Goal: Task Accomplishment & Management: Complete application form

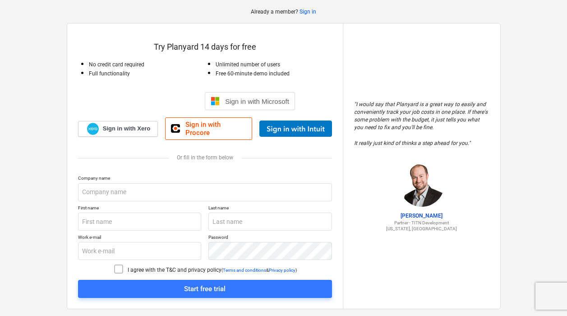
scroll to position [40, 0]
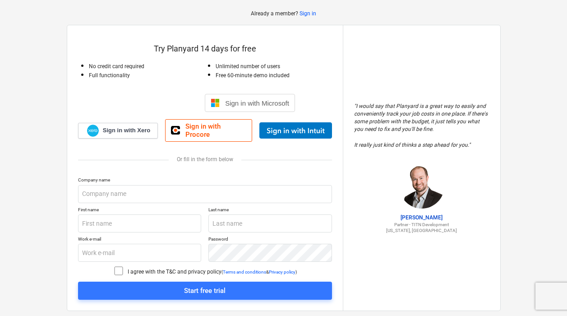
click at [154, 98] on div "Sign in with Google. Opens in new tab" at bounding box center [156, 103] width 83 height 20
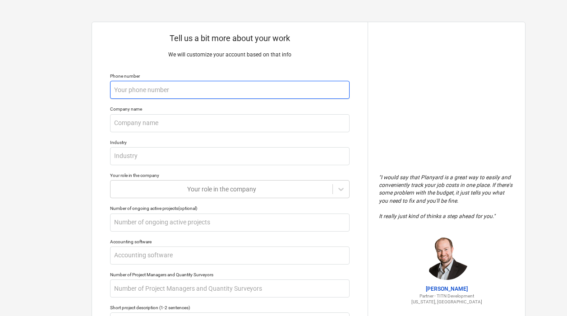
type textarea "x"
type input "2"
type textarea "x"
type input "25"
type textarea "x"
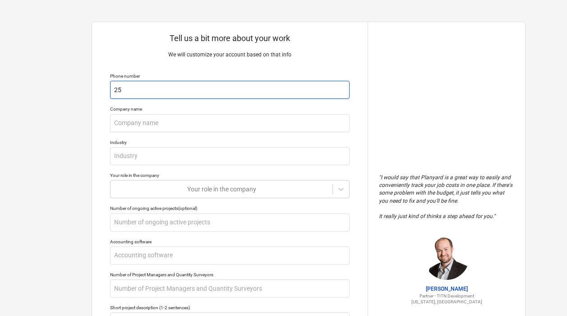
type input "251"
type textarea "x"
type input "2516"
type textarea "x"
type input "25168"
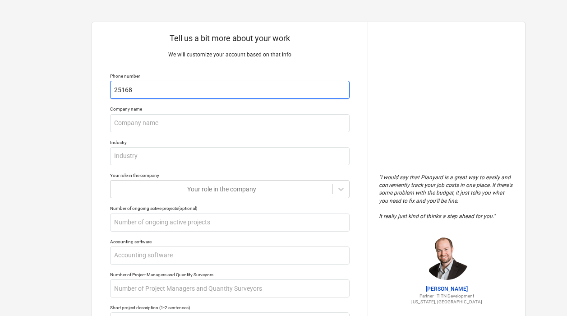
type textarea "x"
type input "251680"
type textarea "x"
type input "2516808"
type textarea "x"
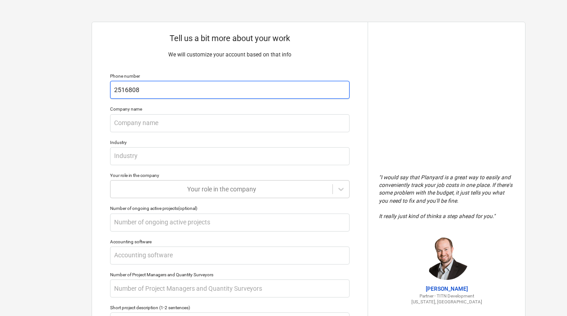
type input "25168084"
type textarea "x"
type input "251680842"
type textarea "x"
type input "2516808429"
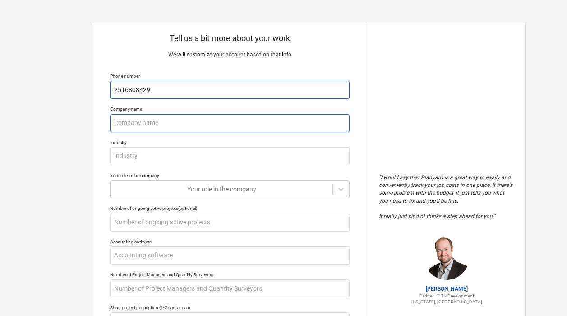
type textarea "x"
type input "K"
type textarea "x"
type input "Ki"
type textarea "x"
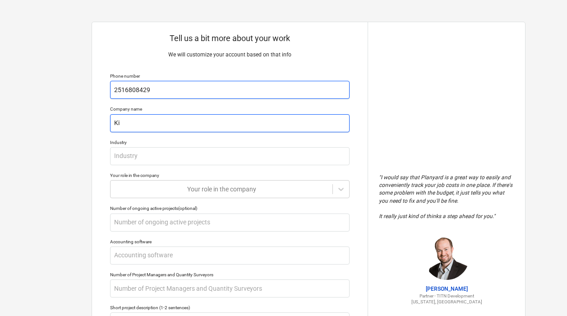
type input "Kiz"
type textarea "x"
type input "Kize"
type textarea "x"
type input "[PERSON_NAME]"
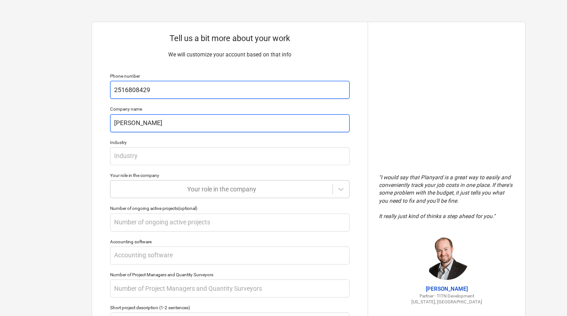
type textarea "x"
type input "[PERSON_NAME]"
type textarea "x"
type input "[PERSON_NAME] a"
type textarea "x"
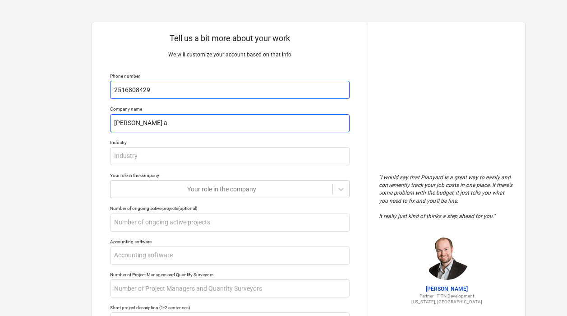
type input "[PERSON_NAME] an"
type textarea "x"
type input "[PERSON_NAME] and"
type textarea "x"
type input "[PERSON_NAME] and"
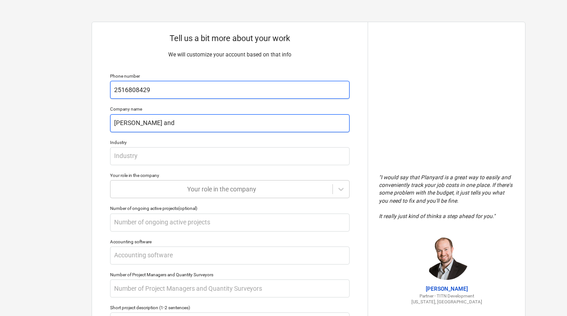
type textarea "x"
type input "[PERSON_NAME] and c"
type textarea "x"
type input "[PERSON_NAME] and"
type textarea "x"
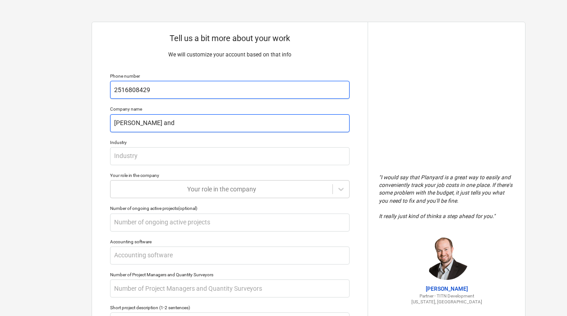
type input "[PERSON_NAME] and C"
type textarea "x"
type input "[PERSON_NAME] and Co"
type textarea "x"
type input "[PERSON_NAME] and Com"
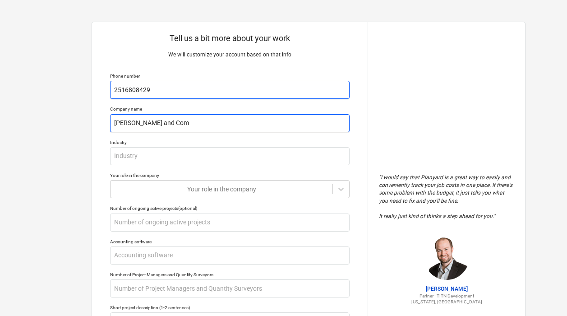
type textarea "x"
type input "[PERSON_NAME] and Comp"
type textarea "x"
type input "[PERSON_NAME] and Compa"
type textarea "x"
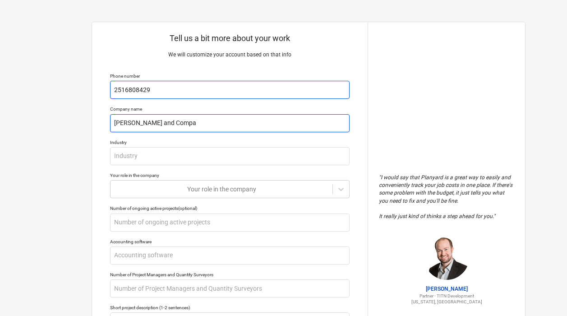
type input "[PERSON_NAME] and Compan"
type textarea "x"
type input "[PERSON_NAME] and Company"
type textarea "x"
type input "[PERSON_NAME] and Company,"
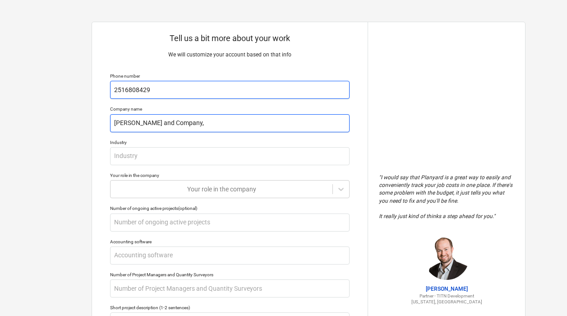
type textarea "x"
type input "[PERSON_NAME] and Company,"
type textarea "x"
type input "[PERSON_NAME] and Company, I"
type textarea "x"
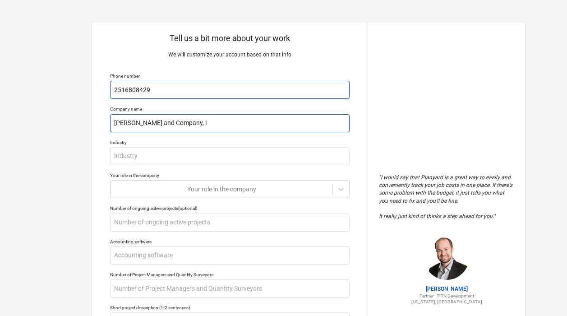
type input "[PERSON_NAME] and Company, In"
type textarea "x"
type input "[PERSON_NAME] and Company, Inc"
type textarea "x"
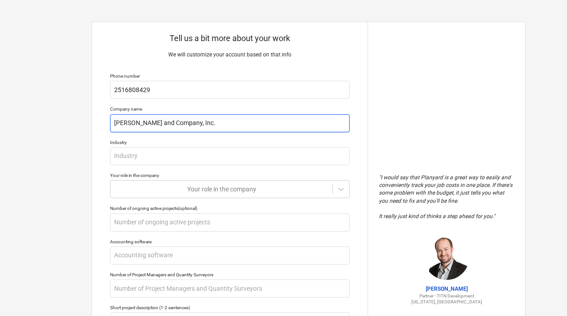
type input "[PERSON_NAME] and Company, Inc."
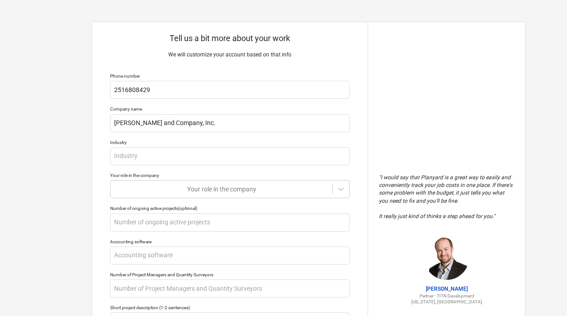
click at [340, 80] on p "Phone number" at bounding box center [230, 77] width 240 height 8
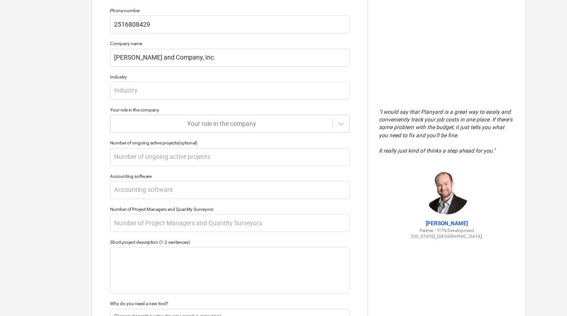
scroll to position [72, 0]
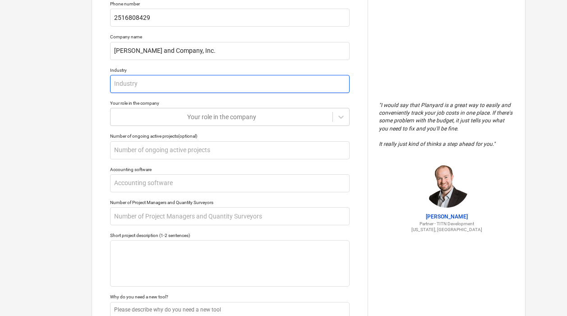
click at [136, 82] on input "text" at bounding box center [230, 84] width 240 height 18
type textarea "x"
type input "R"
type textarea "x"
type input "Re"
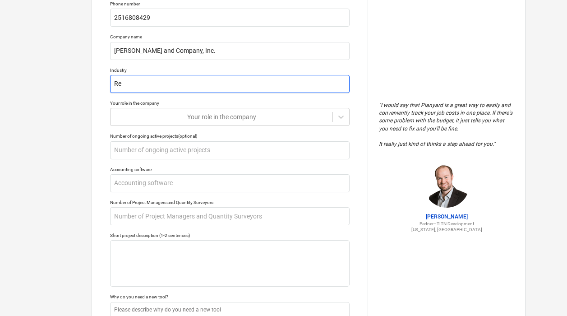
type textarea "x"
type input "Rem"
type textarea "x"
type input "Remo"
type textarea "x"
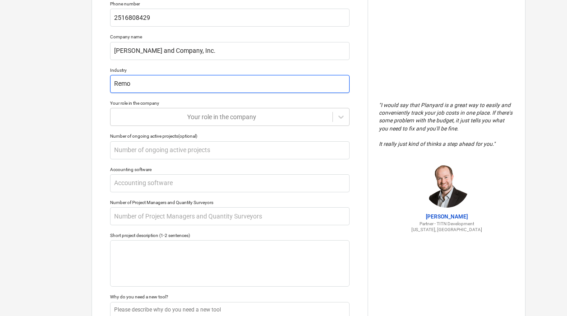
type input "Remod"
type textarea "x"
type input "Remode"
type textarea "x"
type input "Remodel"
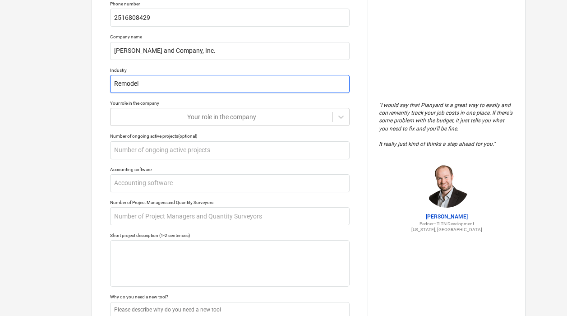
type textarea "x"
type input "Remodeli"
type textarea "x"
type input "Remodelin"
type textarea "x"
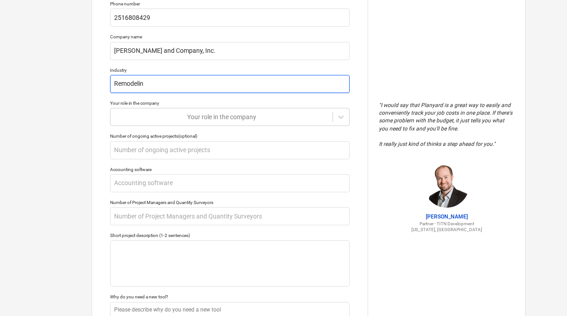
type input "Remodeling"
type textarea "x"
type input "Remodeling"
type textarea "x"
type input "Remodeling n"
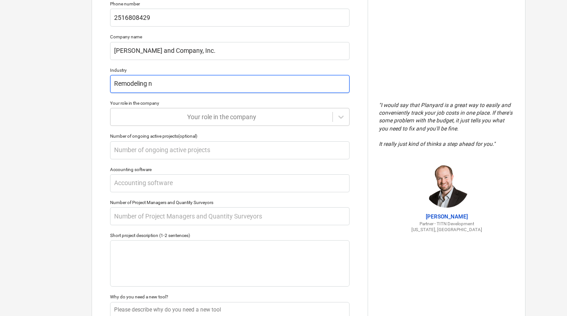
type textarea "x"
type input "Remodeling nd"
type textarea "x"
type input "Remodeling nd"
type textarea "x"
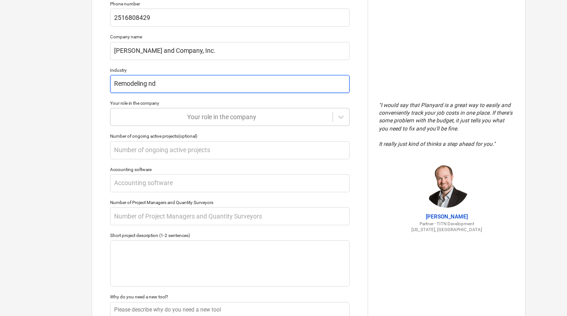
type input "Remodeling nd N"
type textarea "x"
type input "Remodeling nd"
type textarea "x"
type input "Remodeling nd"
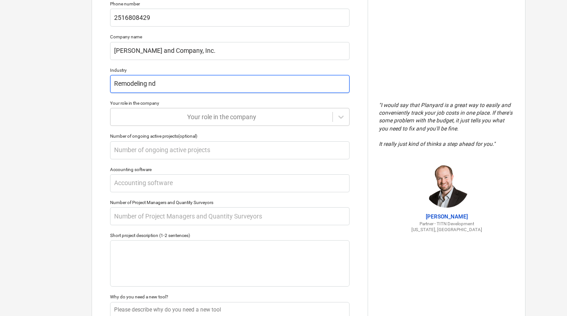
type textarea "x"
type input "Remodeling n"
type textarea "x"
type input "Remodeling"
type textarea "x"
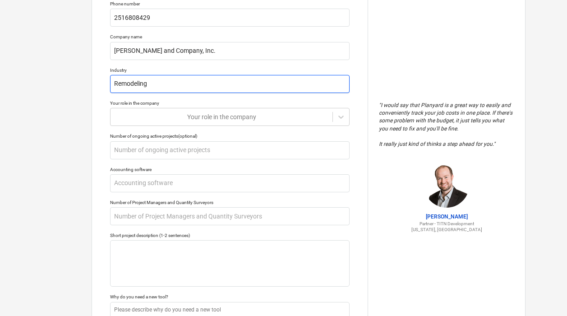
type input "Remodeling a"
type textarea "x"
type input "Remodeling an"
type textarea "x"
type input "Remodeling and"
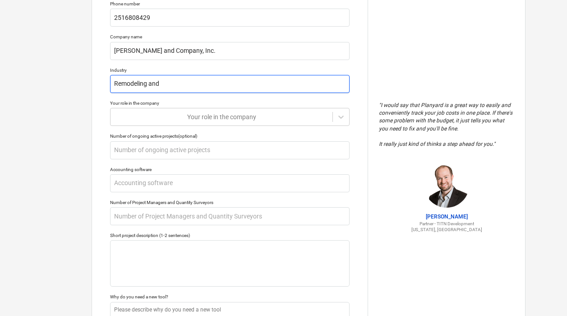
type textarea "x"
type input "Remodeling and"
type textarea "x"
type input "Remodeling and N"
type textarea "x"
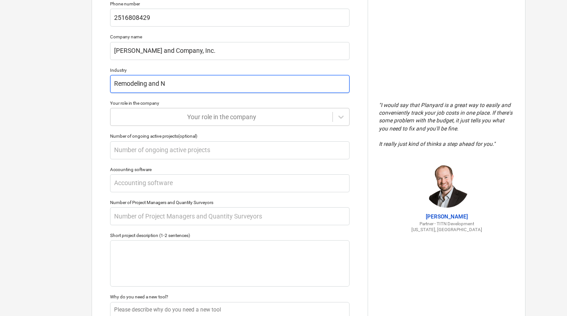
type input "Remodeling and Ne"
type textarea "x"
type input "Remodeling and New"
type textarea "x"
type input "Remodeling and New"
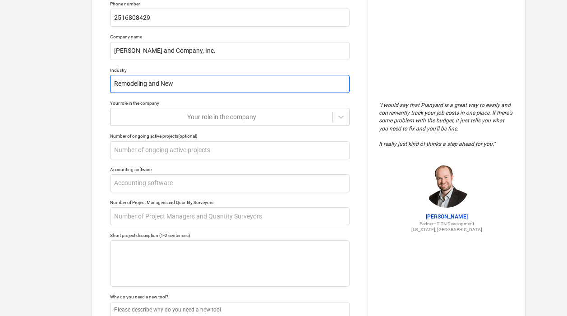
type textarea "x"
type input "Remodeling and New C"
type textarea "x"
type input "Remodeling and [GEOGRAPHIC_DATA]"
type textarea "x"
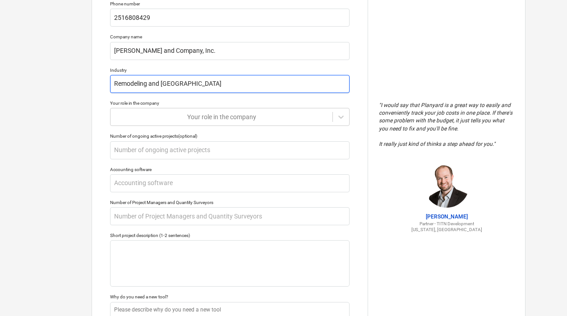
type input "Remodeling and [GEOGRAPHIC_DATA]"
type textarea "x"
type input "Remodeling and New Cons"
type textarea "x"
type input "Remodeling and New Const"
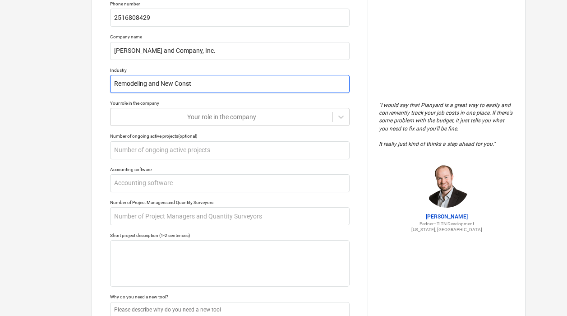
type textarea "x"
type input "Remodeling and [GEOGRAPHIC_DATA]"
type textarea "x"
type input "Remodeling and New Constru"
type textarea "x"
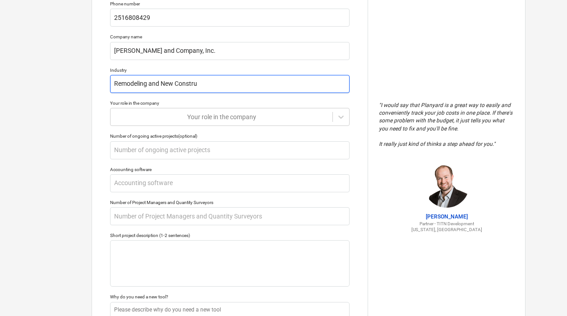
type input "Remodeling and New Construc"
type textarea "x"
type input "Remodeling and New Construct"
type textarea "x"
type input "Remodeling and New Constructi"
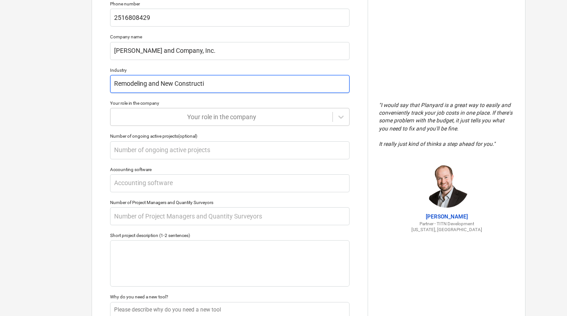
type textarea "x"
type input "Remodeling and New Constructio"
type textarea "x"
type input "Remodeling and New Construction"
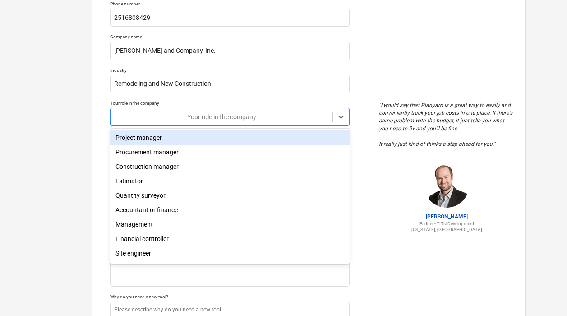
click at [206, 117] on div at bounding box center [221, 116] width 213 height 9
click at [180, 140] on div "Project manager" at bounding box center [230, 137] width 240 height 14
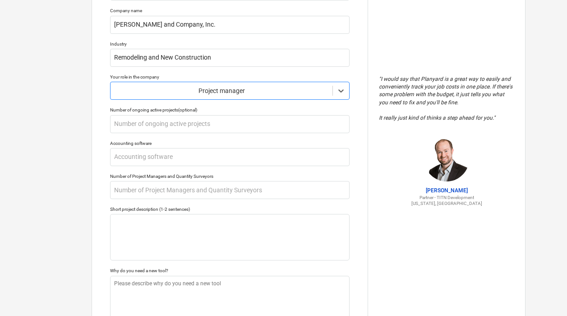
scroll to position [99, 0]
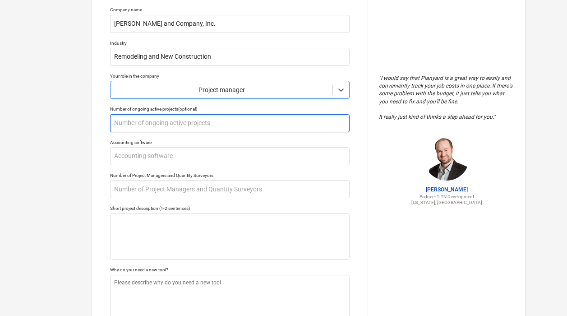
click at [195, 120] on input "text" at bounding box center [230, 123] width 240 height 18
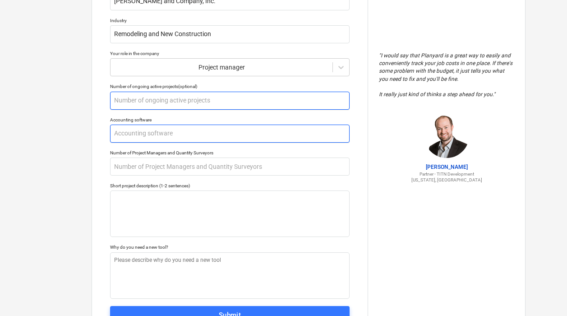
scroll to position [125, 0]
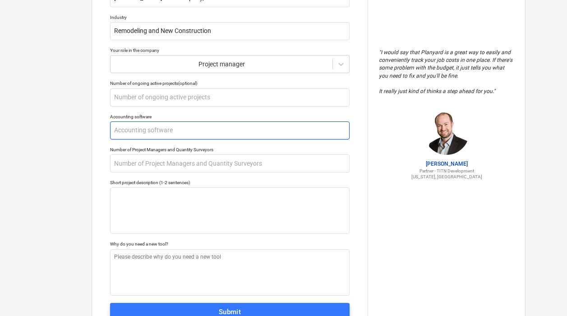
click at [126, 133] on input "text" at bounding box center [230, 130] width 240 height 18
type textarea "x"
type input "Q"
type textarea "x"
type input "Qu"
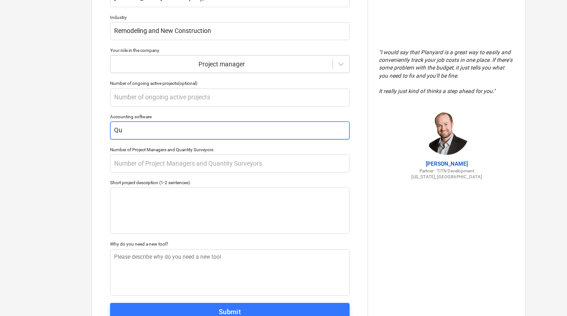
type textarea "x"
type input "Qui"
type textarea "x"
type input "Quic"
type textarea "x"
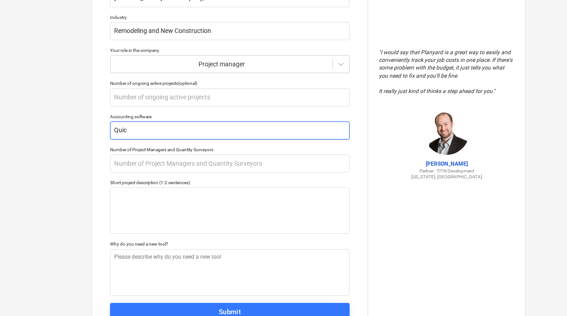
type input "Quick"
type textarea "x"
type input "Quickb"
type textarea "x"
type input "Quickbo"
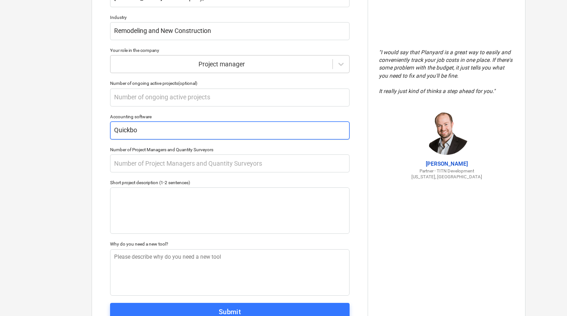
type textarea "x"
type input "Quickboo"
type textarea "x"
type input "Quickbook"
type textarea "x"
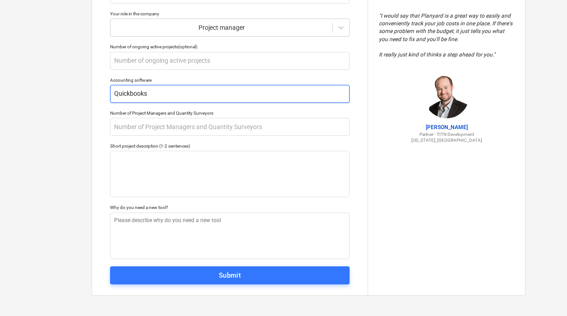
scroll to position [161, 0]
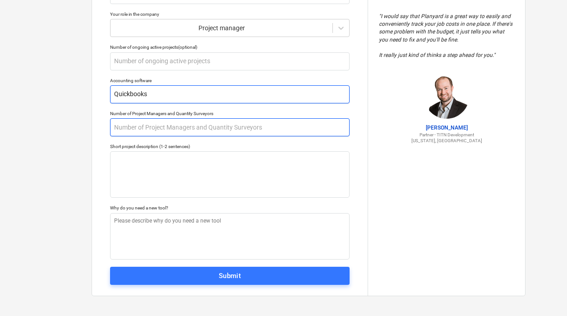
type input "Quickbooks"
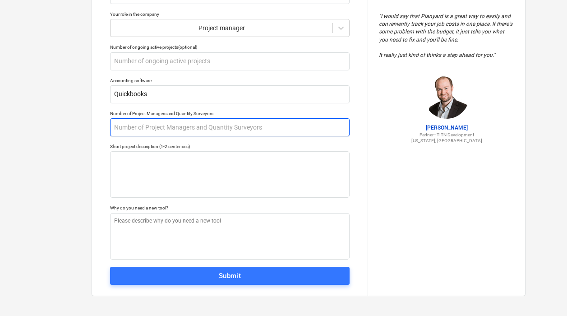
click at [213, 130] on input "text" at bounding box center [230, 127] width 240 height 18
type textarea "x"
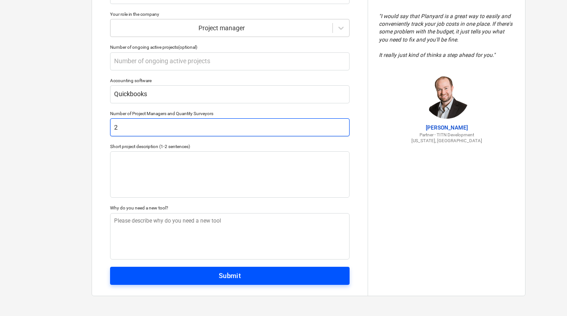
type input "2"
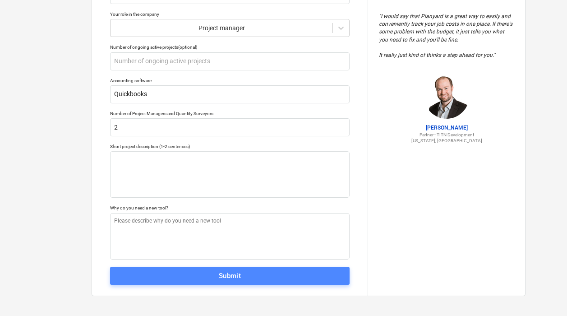
click at [209, 277] on span "Submit" at bounding box center [230, 276] width 220 height 12
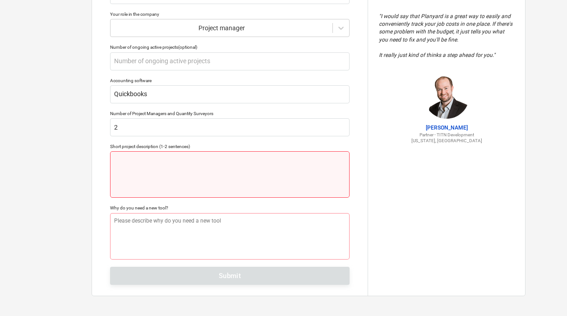
click at [162, 160] on textarea at bounding box center [230, 174] width 240 height 46
type textarea "x"
type textarea "F"
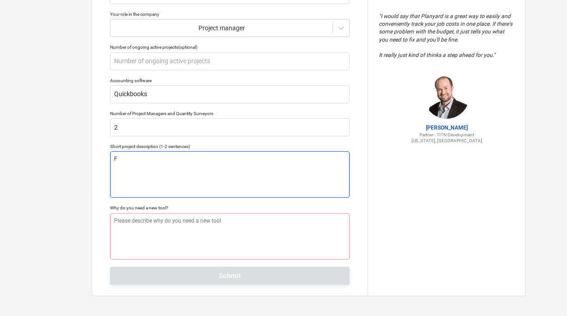
type textarea "x"
type textarea "Fu"
type textarea "x"
type textarea "Ful"
type textarea "x"
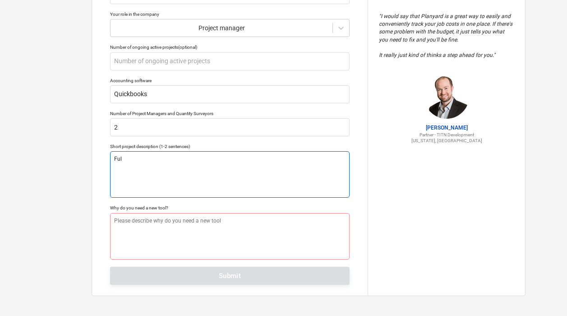
type textarea "Full"
type textarea "x"
type textarea "Full"
type textarea "x"
type textarea "Full h"
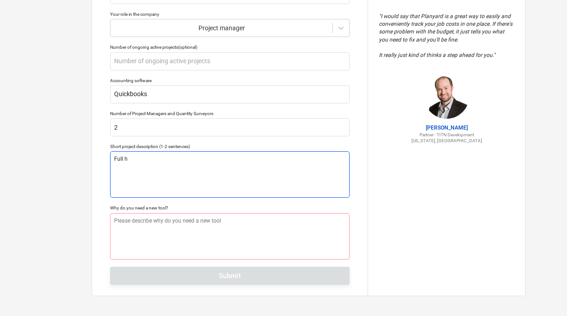
type textarea "x"
type textarea "Full ho"
type textarea "x"
type textarea "Full hom"
type textarea "x"
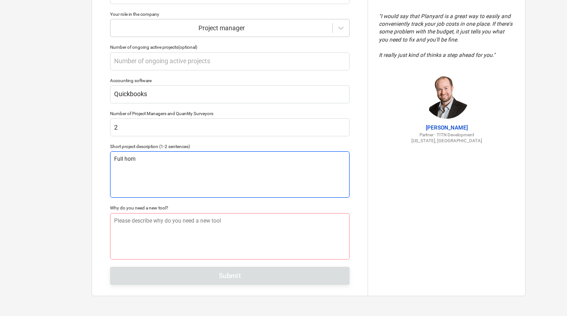
type textarea "Full home"
type textarea "x"
type textarea "Full home"
type textarea "x"
type textarea "Full home r"
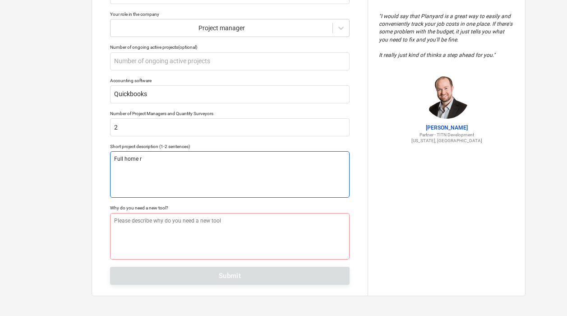
type textarea "x"
type textarea "Full home re"
type textarea "x"
type textarea "Full home rem"
type textarea "x"
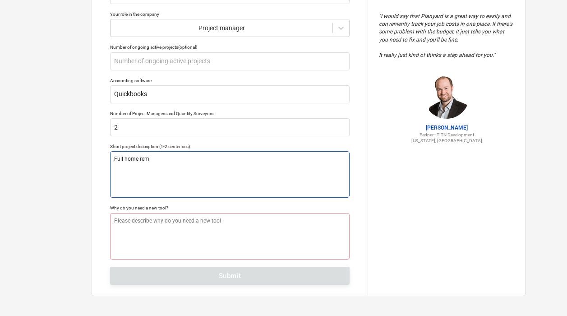
type textarea "Full home remo"
type textarea "x"
type textarea "Full home remod"
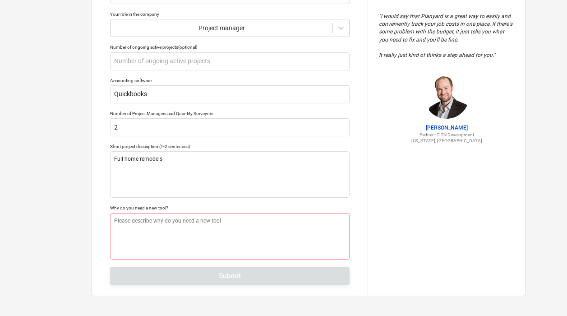
click at [162, 208] on div "Why do you need a new tool?" at bounding box center [230, 208] width 240 height 6
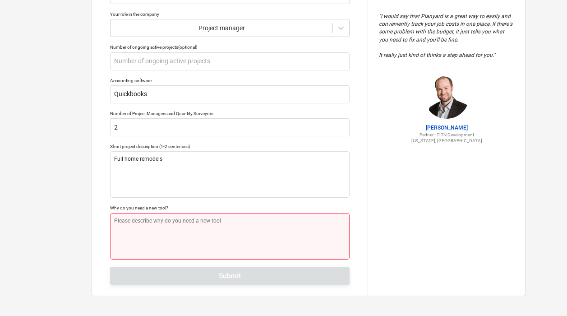
click at [158, 226] on textarea at bounding box center [230, 236] width 240 height 46
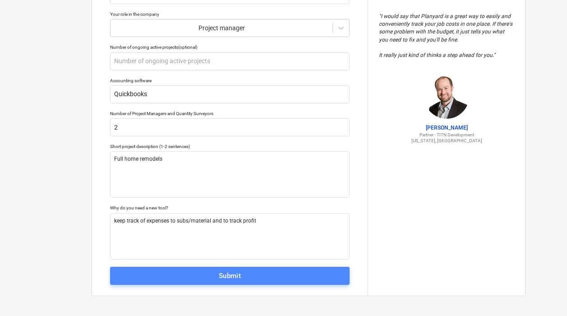
click at [193, 277] on span "Submit" at bounding box center [230, 276] width 220 height 12
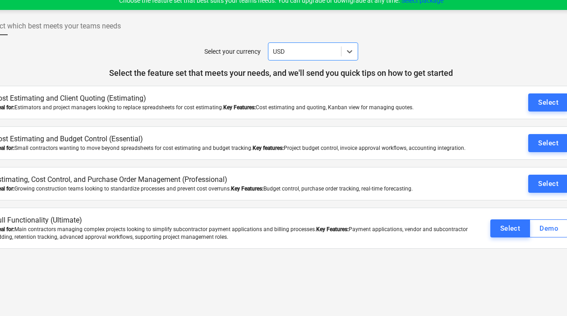
scroll to position [9, 28]
click at [549, 143] on div "Select" at bounding box center [548, 143] width 20 height 12
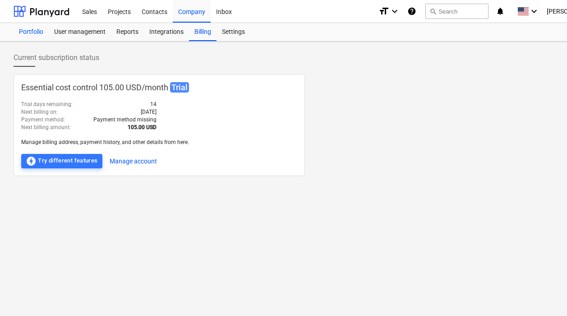
click at [35, 31] on div "Portfolio" at bounding box center [31, 32] width 35 height 18
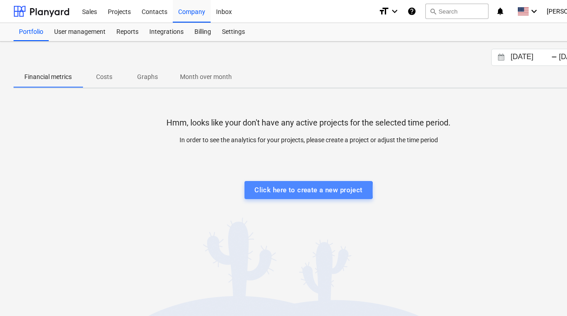
click at [289, 190] on div "Click here to create a new project" at bounding box center [308, 190] width 108 height 12
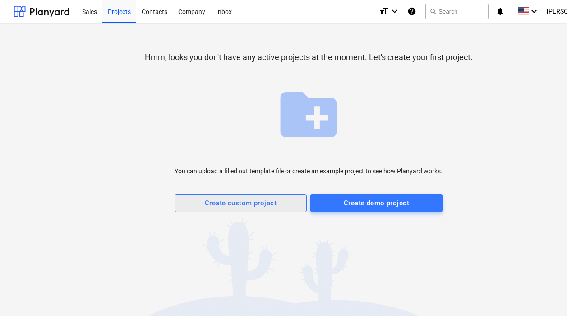
click at [248, 205] on div "Create custom project" at bounding box center [241, 203] width 72 height 12
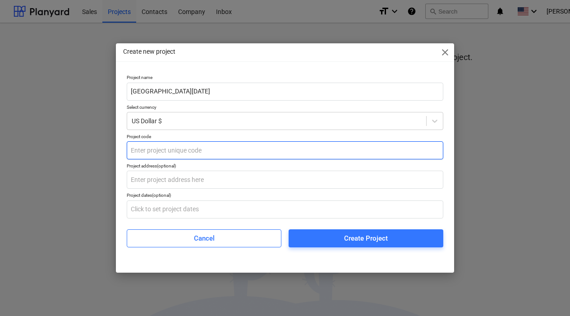
click at [192, 151] on input "text" at bounding box center [285, 150] width 317 height 18
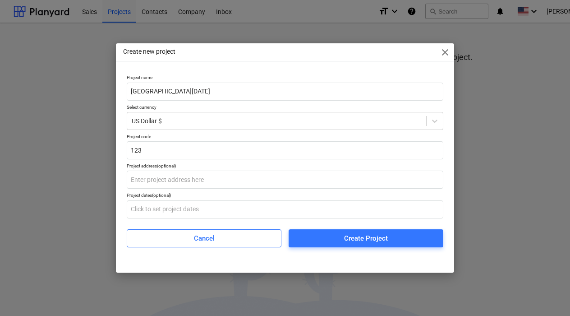
click at [209, 164] on div "Project address (optional)" at bounding box center [285, 166] width 317 height 6
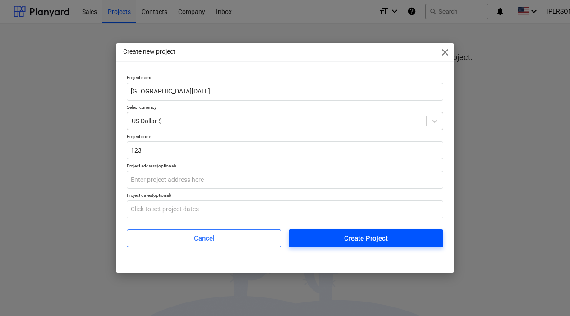
click at [315, 238] on span "Create Project" at bounding box center [366, 238] width 133 height 12
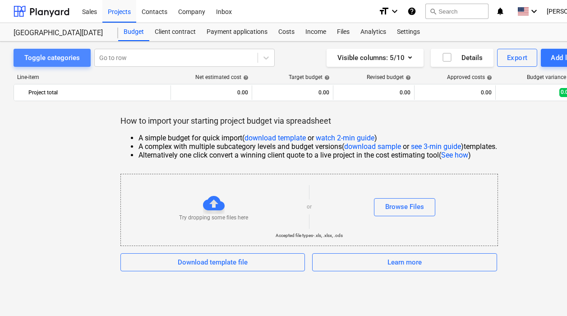
click at [66, 59] on div "Toggle categories" at bounding box center [51, 58] width 55 height 12
click at [68, 60] on div "Toggle categories" at bounding box center [51, 58] width 55 height 12
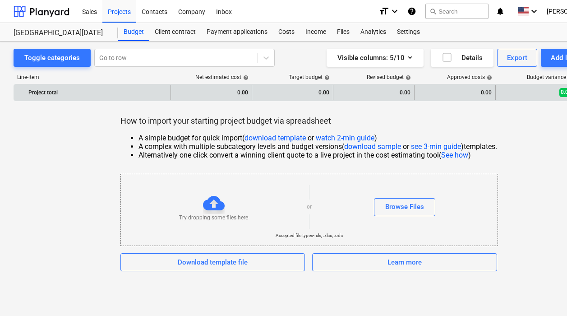
click at [240, 97] on div "0.00" at bounding box center [212, 92] width 74 height 14
click at [246, 92] on div "0.00" at bounding box center [212, 92] width 74 height 14
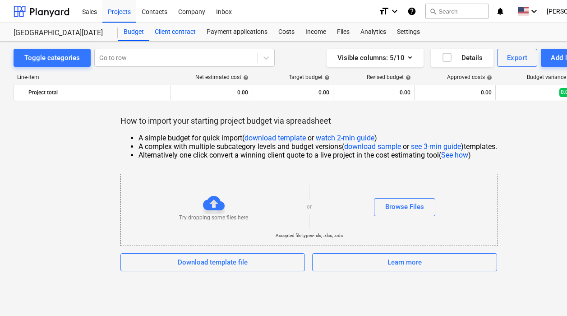
click at [184, 38] on div "Client contract" at bounding box center [175, 32] width 52 height 18
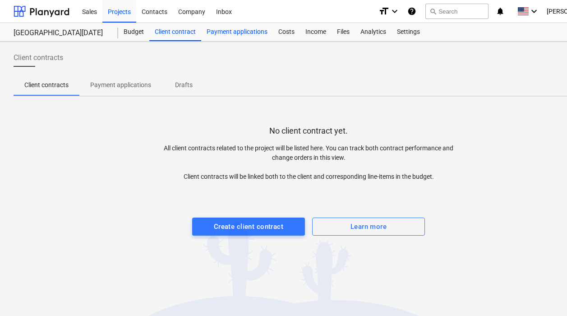
click at [240, 30] on div "Payment applications" at bounding box center [237, 32] width 72 height 18
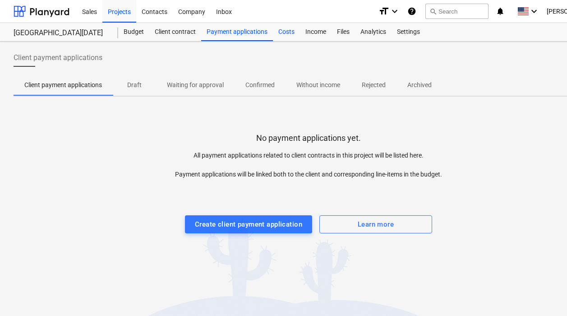
click at [286, 27] on div "Costs" at bounding box center [286, 32] width 27 height 18
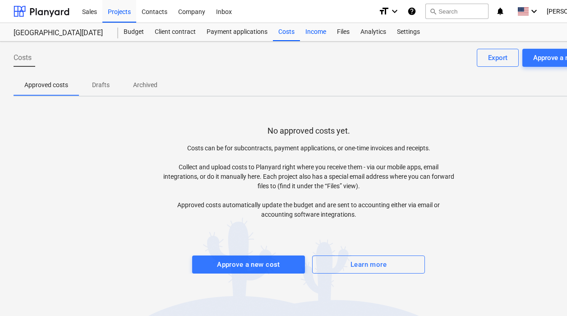
click at [314, 29] on div "Income" at bounding box center [316, 32] width 32 height 18
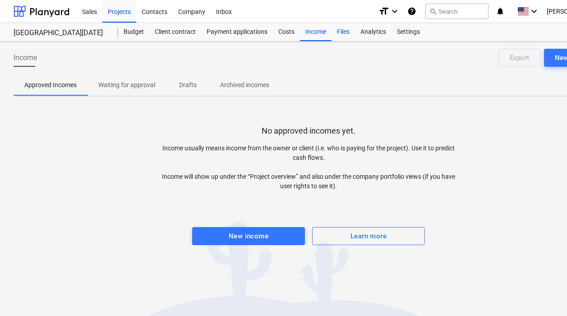
click at [347, 33] on div "Files" at bounding box center [343, 32] width 23 height 18
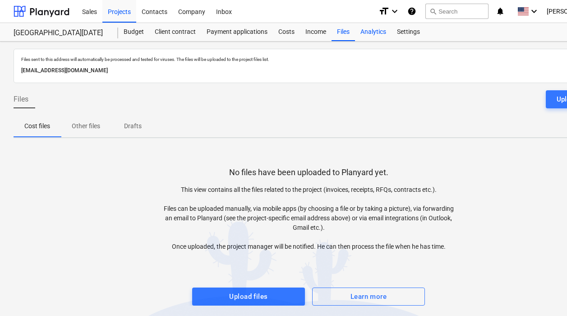
click at [379, 34] on div "Analytics" at bounding box center [373, 32] width 37 height 18
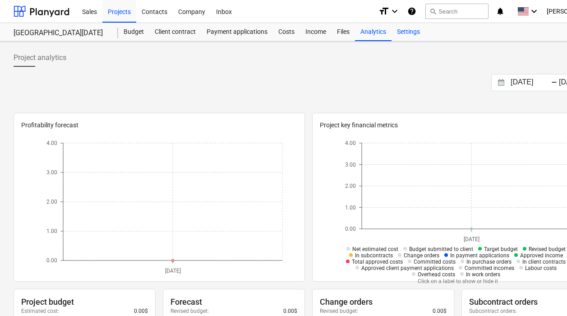
click at [415, 34] on div "Settings" at bounding box center [409, 32] width 34 height 18
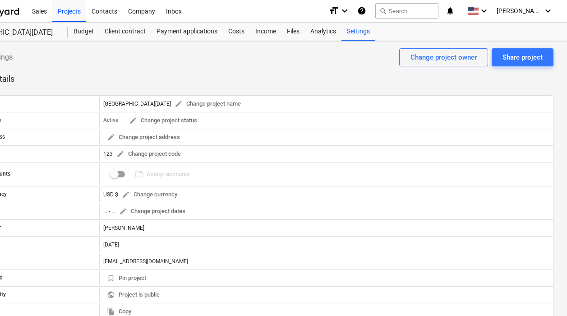
scroll to position [0, 50]
click at [539, 9] on span "[PERSON_NAME]" at bounding box center [519, 10] width 45 height 7
